Goal: Find specific page/section: Find specific page/section

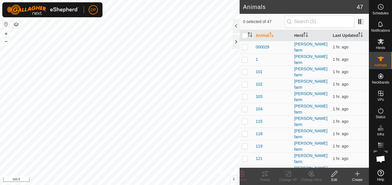
scroll to position [600, 0]
click at [334, 176] on icon at bounding box center [334, 174] width 7 height 7
click at [334, 175] on icon at bounding box center [334, 174] width 7 height 7
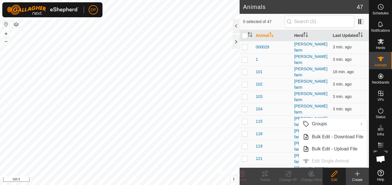
click at [334, 177] on icon at bounding box center [334, 174] width 7 height 7
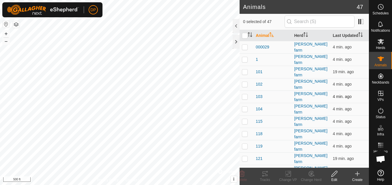
click at [245, 94] on p-checkbox at bounding box center [245, 96] width 6 height 5
checkbox input "false"
click at [244, 119] on p-checkbox at bounding box center [245, 121] width 6 height 5
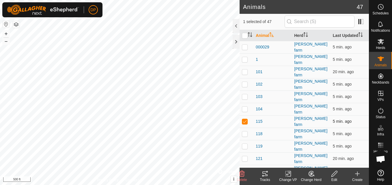
checkbox input "false"
click at [244, 144] on p-checkbox at bounding box center [245, 146] width 6 height 5
checkbox input "false"
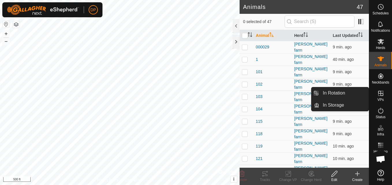
click at [377, 90] on icon at bounding box center [380, 93] width 7 height 7
click at [359, 90] on link "In Rotation" at bounding box center [343, 93] width 49 height 12
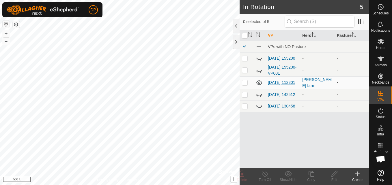
click at [279, 81] on link "[DATE] 112301" at bounding box center [281, 82] width 27 height 5
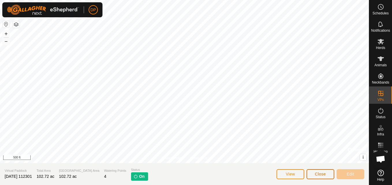
click at [315, 175] on span "Close" at bounding box center [320, 174] width 11 height 5
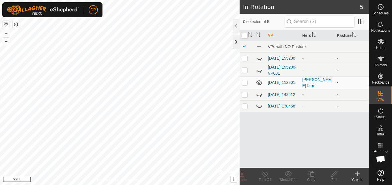
click at [235, 38] on div at bounding box center [236, 42] width 7 height 14
